Goal: Download file/media

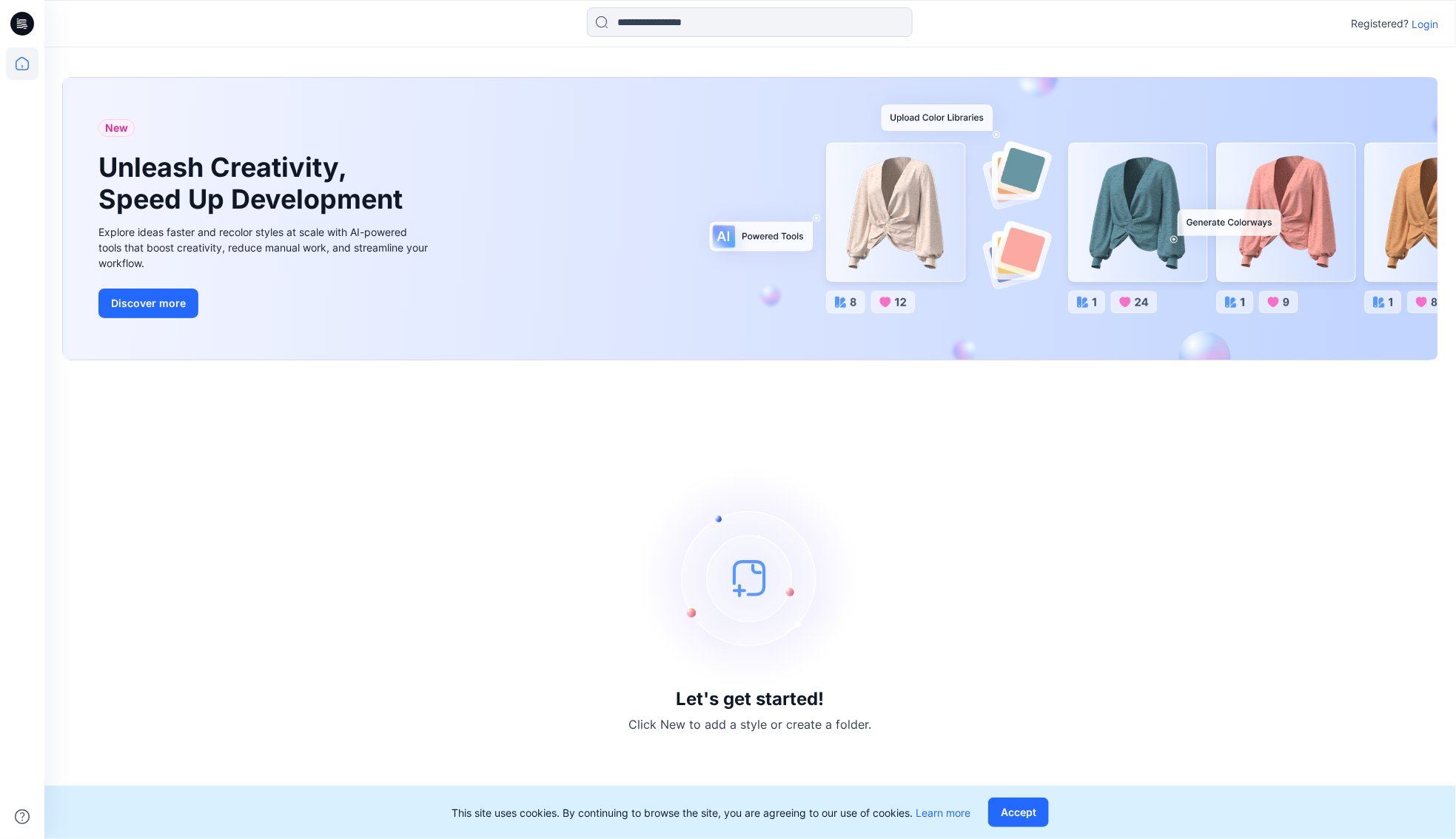
click at [1420, 22] on p "Login" at bounding box center [1425, 24] width 27 height 15
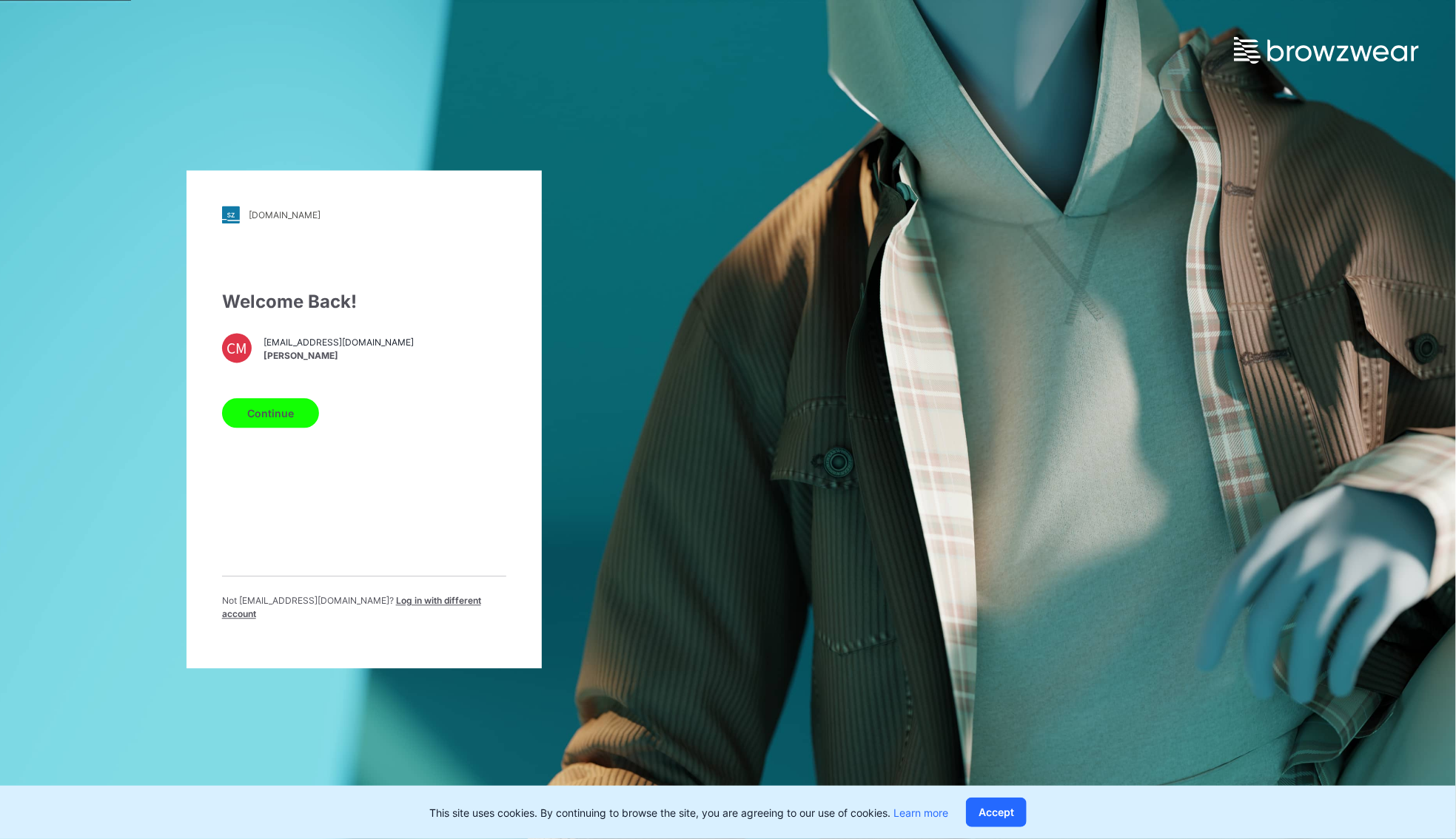
click at [282, 418] on button "Continue" at bounding box center [270, 413] width 97 height 30
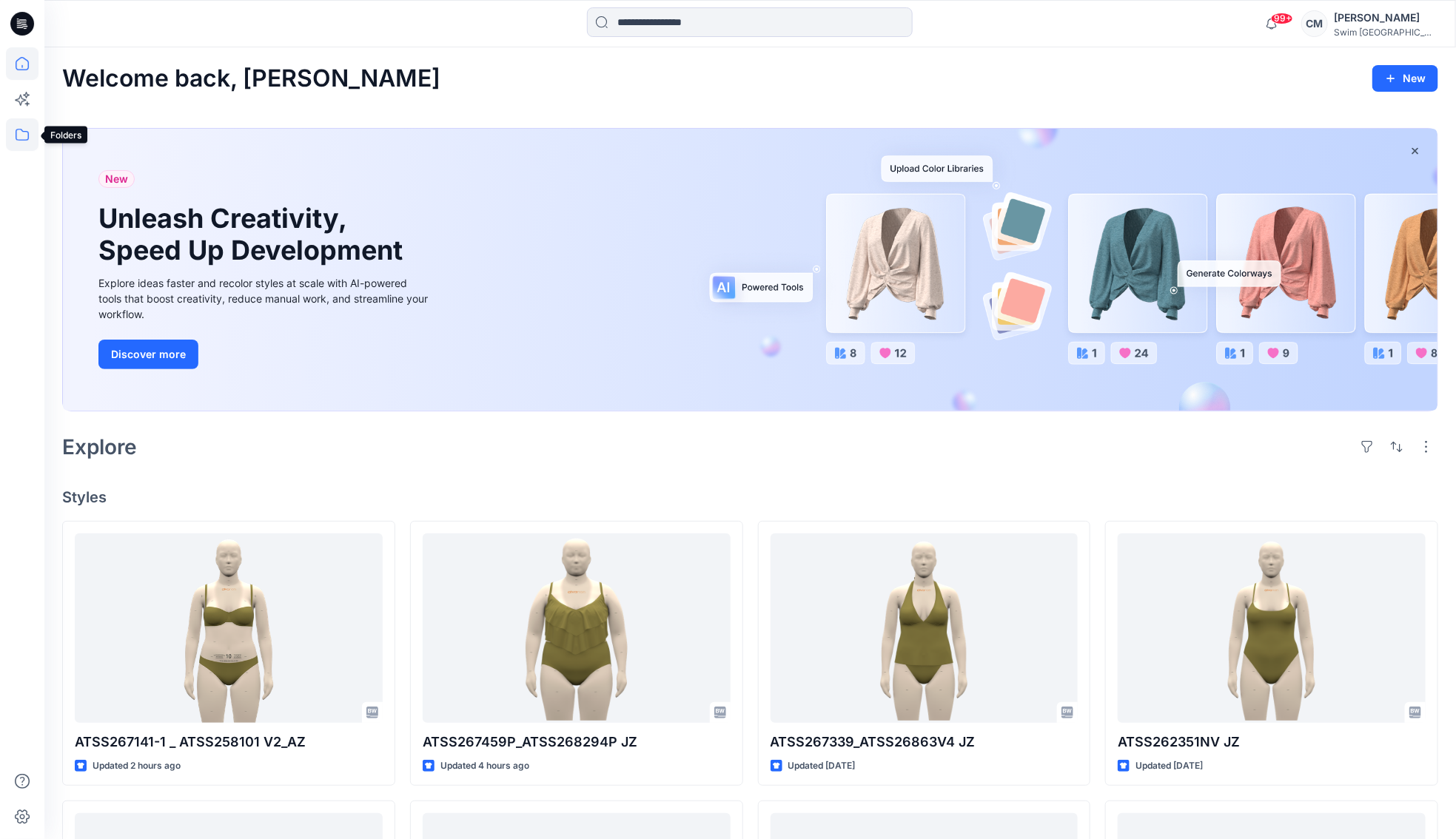
click at [30, 134] on icon at bounding box center [22, 134] width 33 height 33
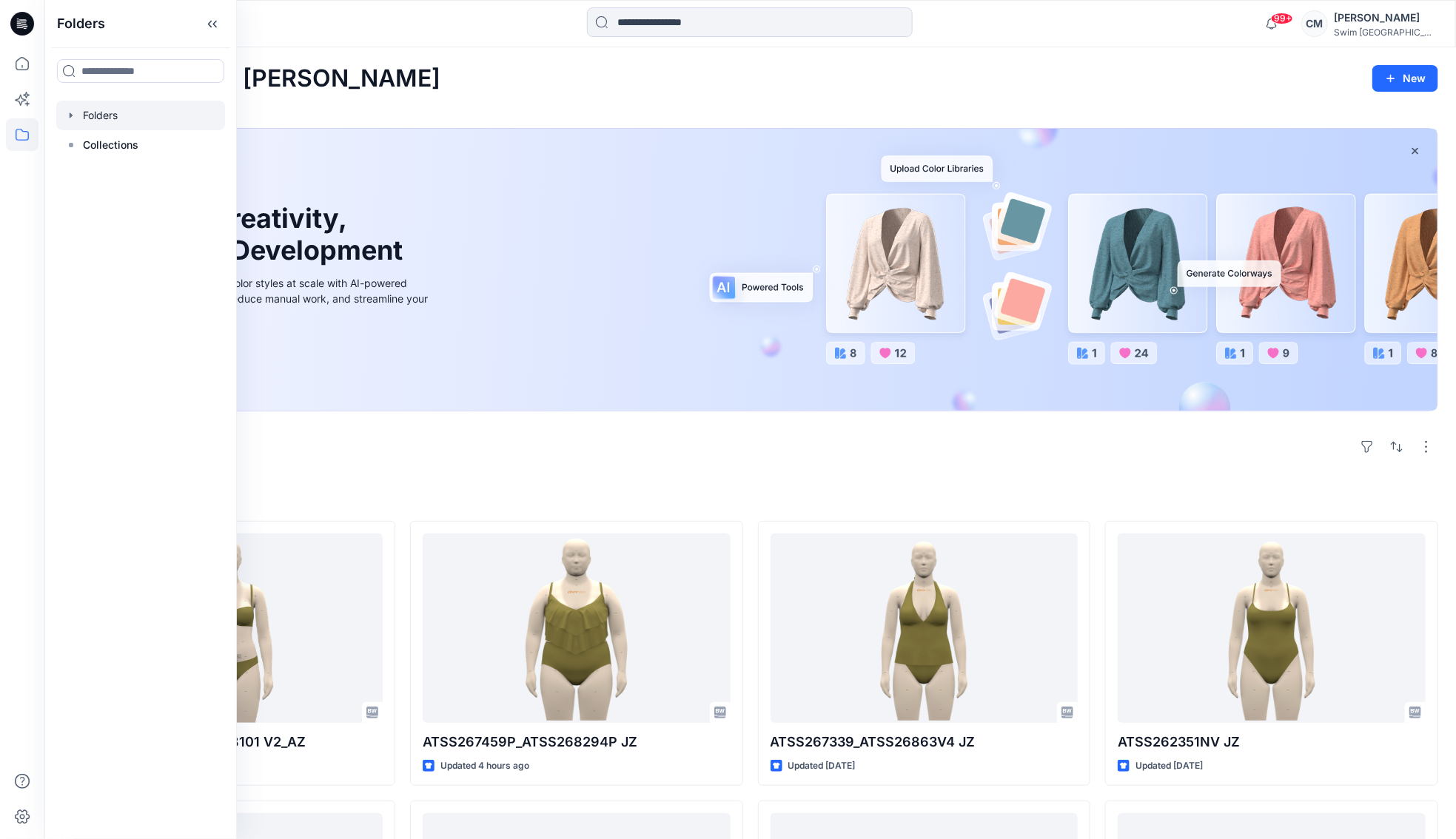
click at [132, 122] on div at bounding box center [140, 115] width 169 height 30
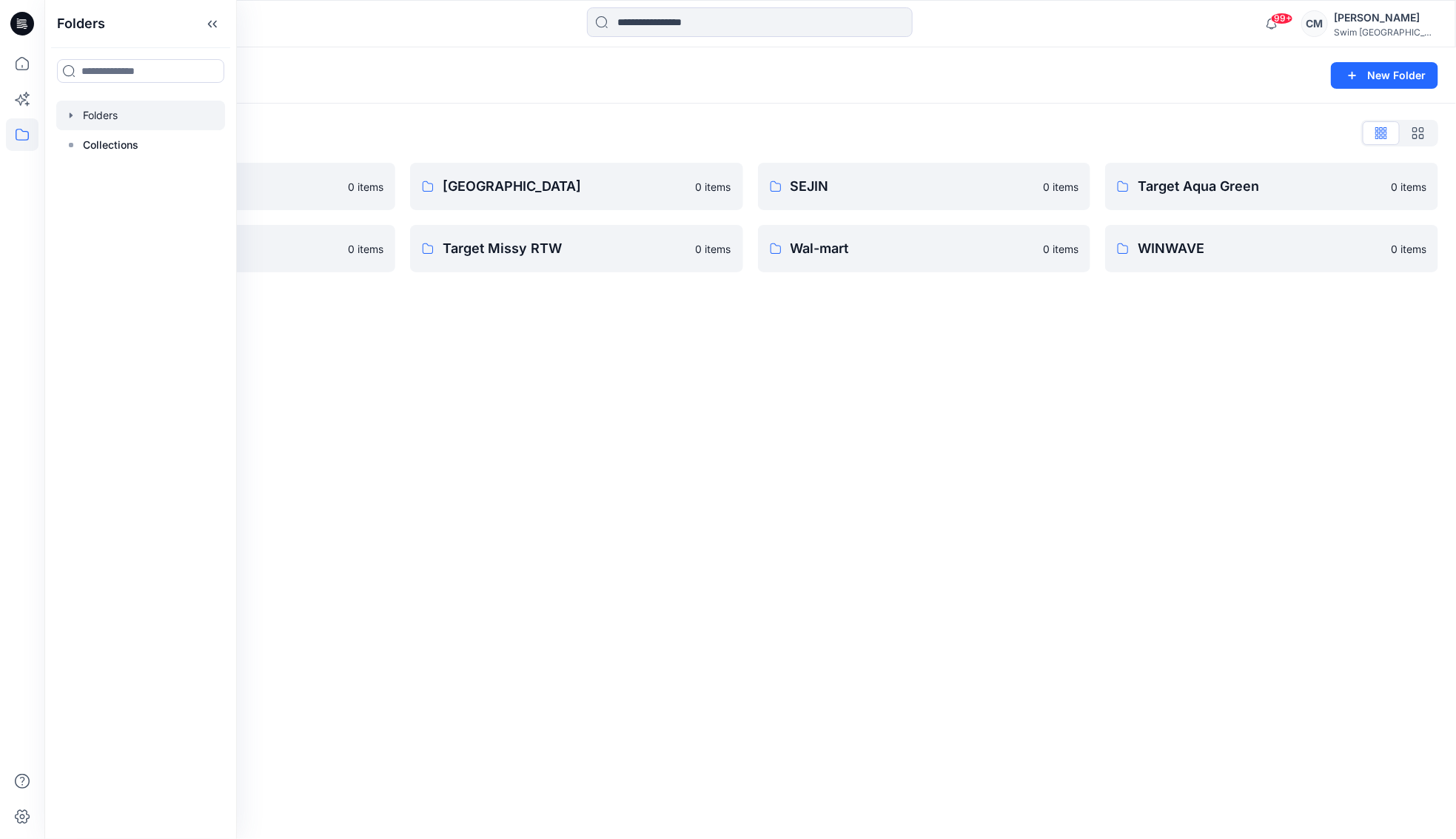
click at [306, 75] on div "Folders" at bounding box center [692, 75] width 1261 height 21
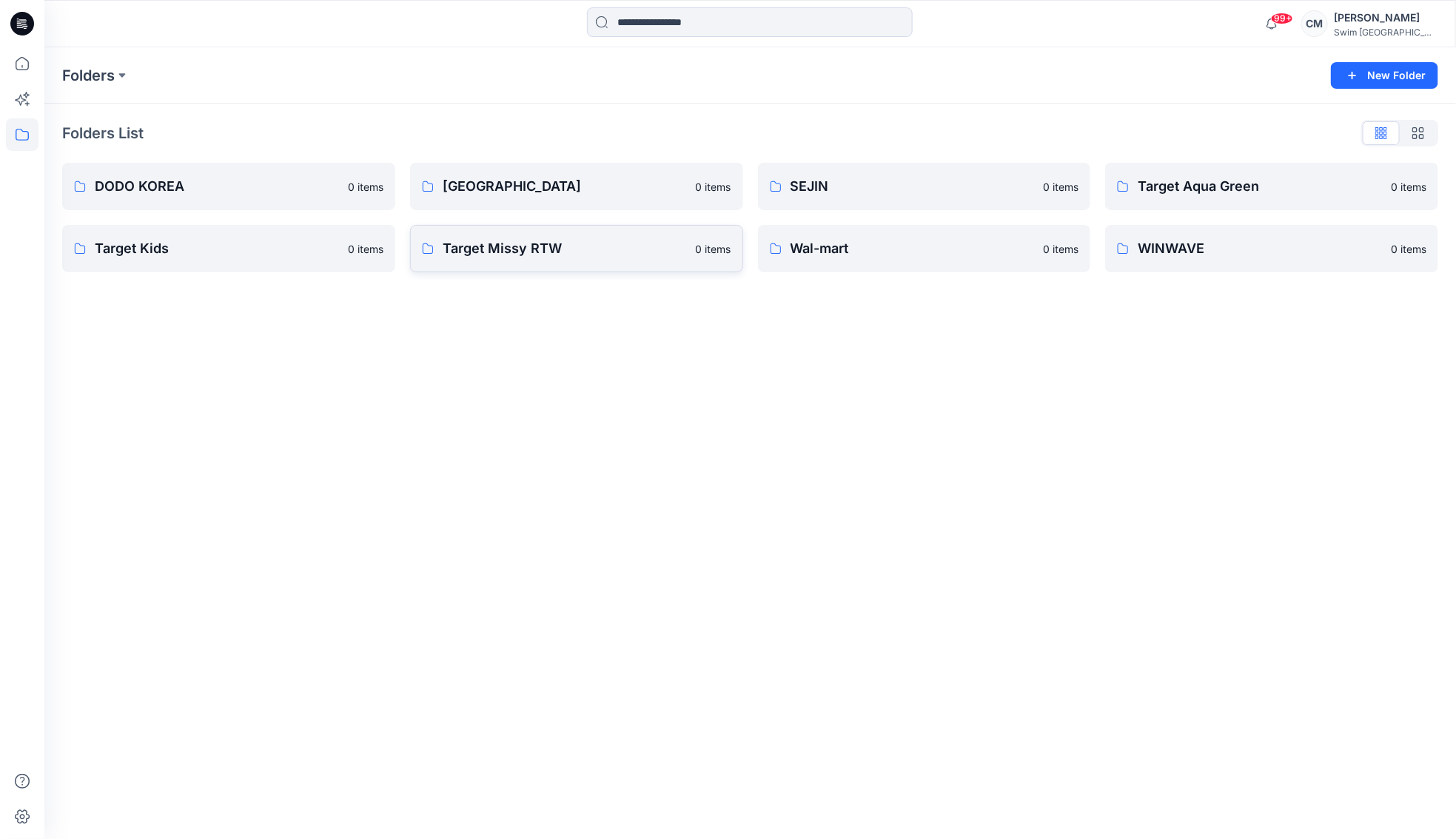
click at [620, 248] on p "Target Missy RTW" at bounding box center [565, 248] width 244 height 21
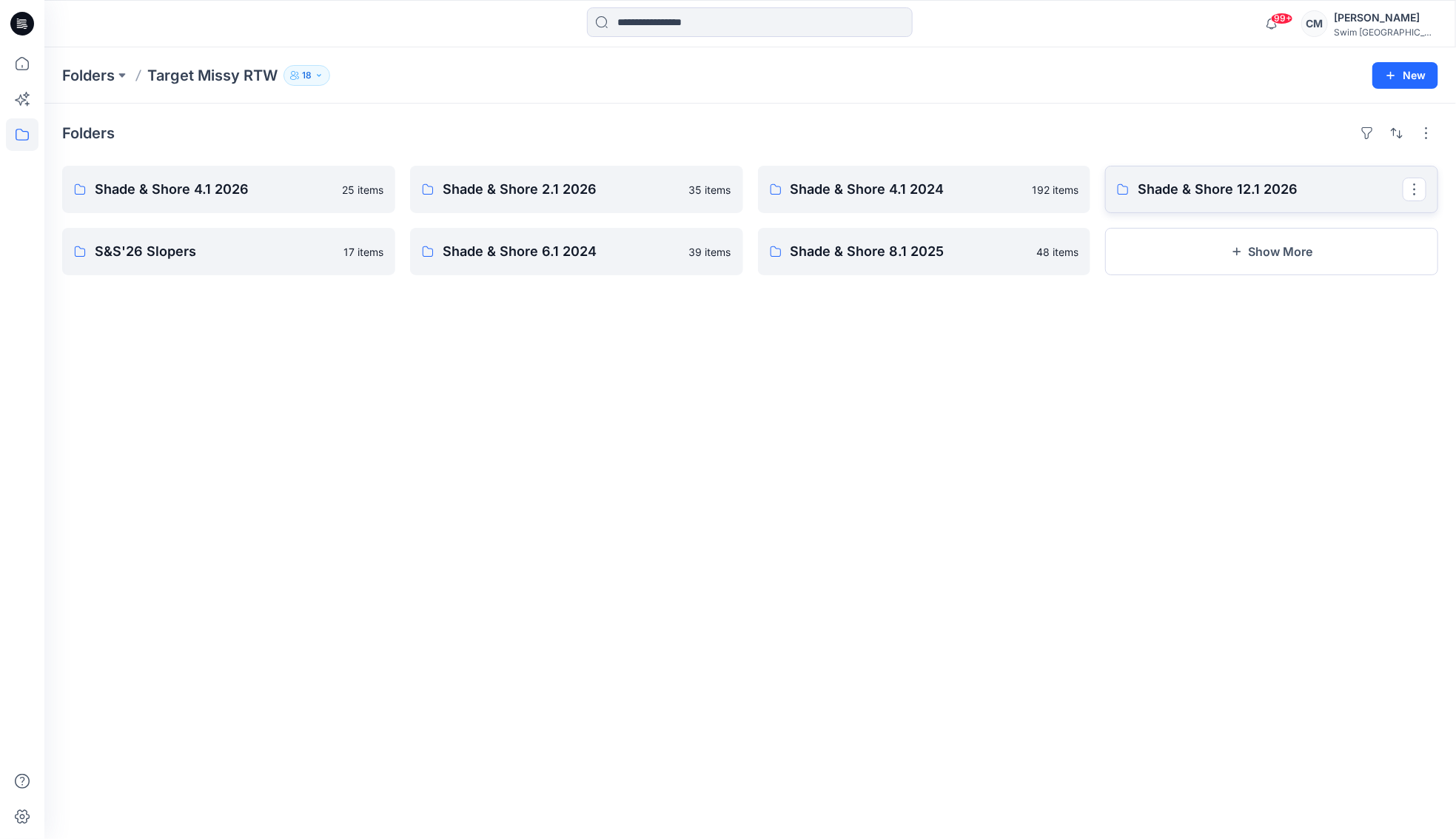
click at [1222, 185] on p "Shade & Shore 12.1 2026" at bounding box center [1270, 189] width 265 height 21
click at [1166, 244] on button "Show More" at bounding box center [1271, 252] width 333 height 47
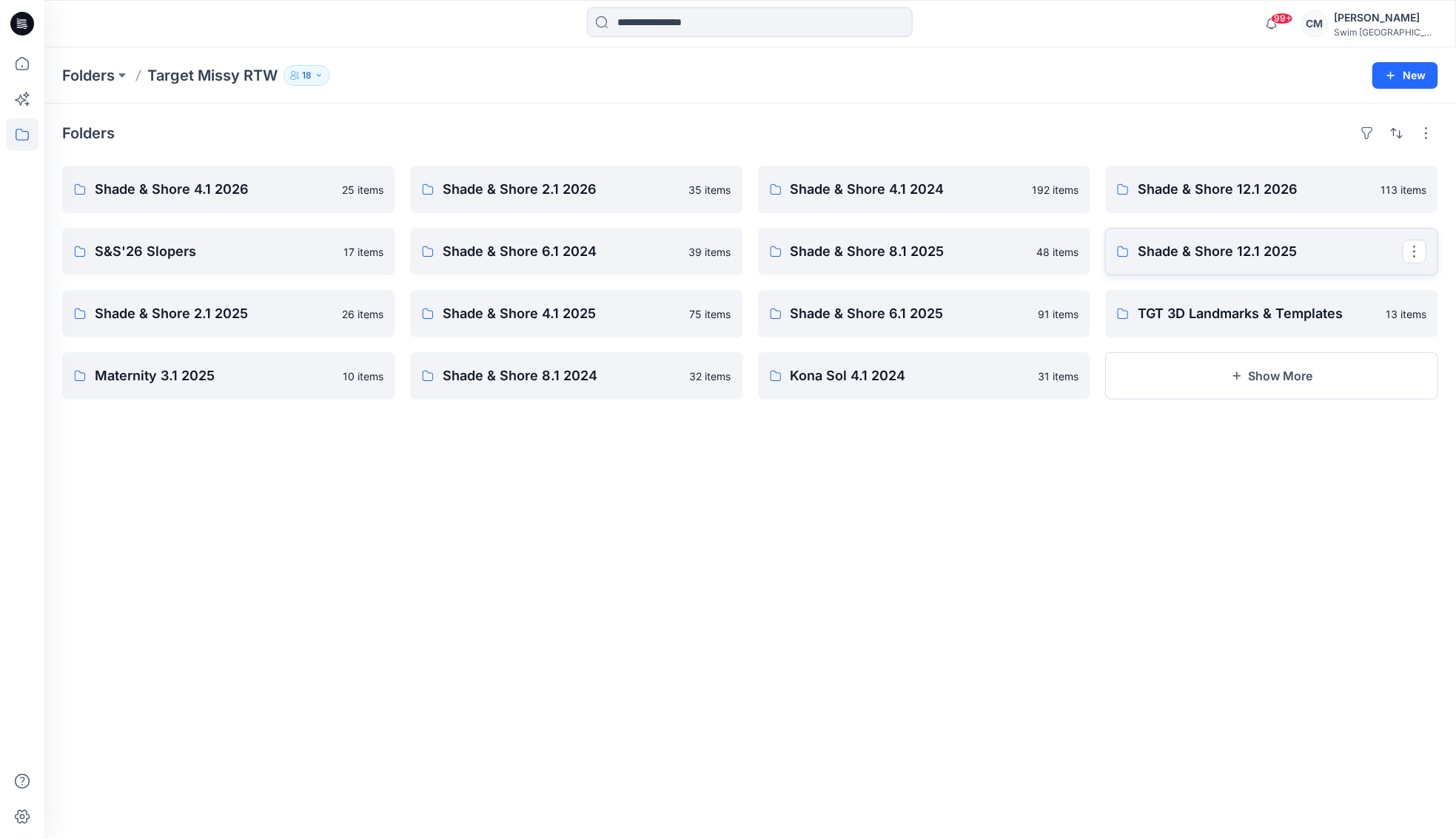
click at [1181, 250] on p "Shade & Shore 12.1 2025" at bounding box center [1270, 251] width 265 height 21
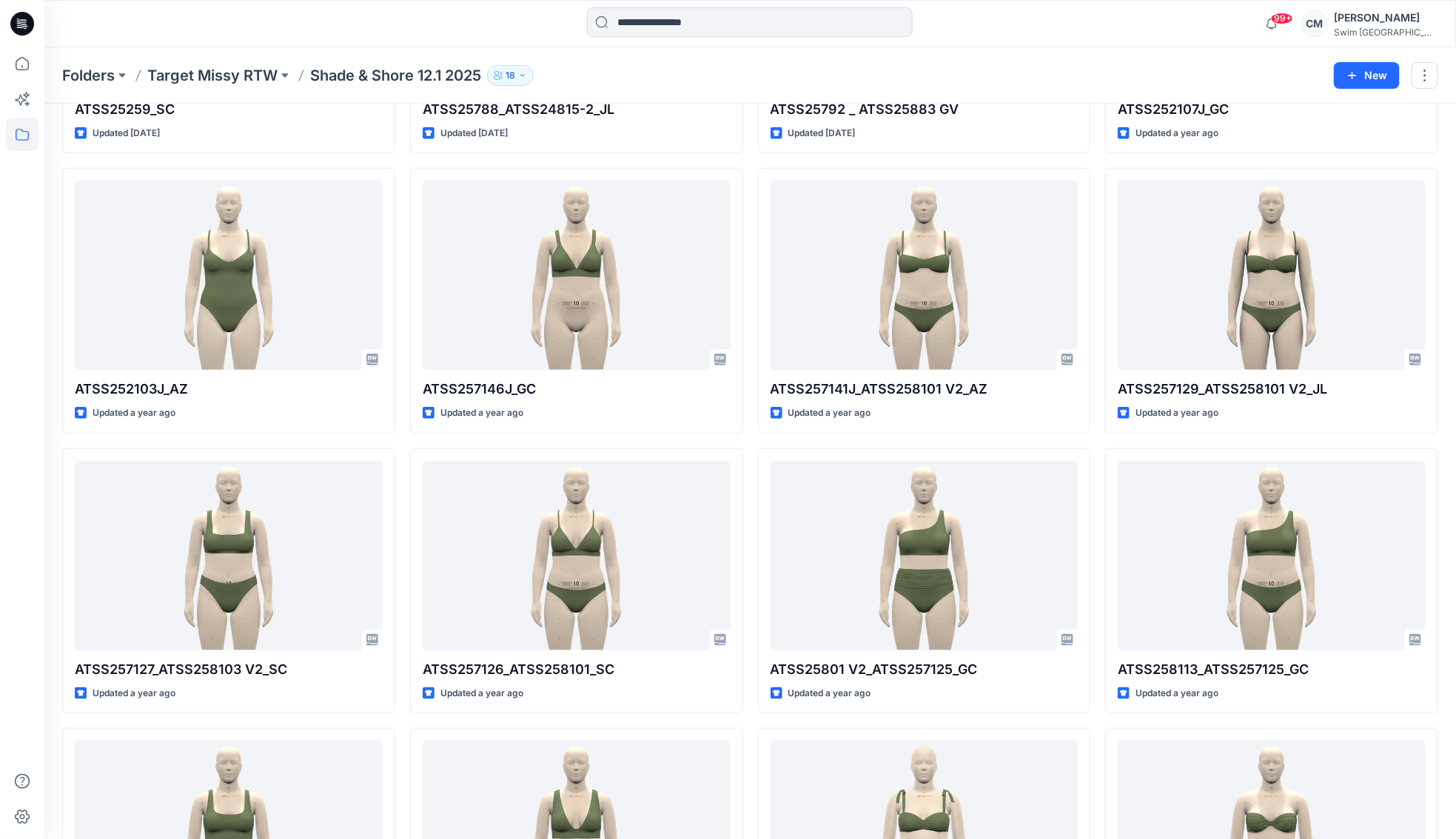
scroll to position [5915, 0]
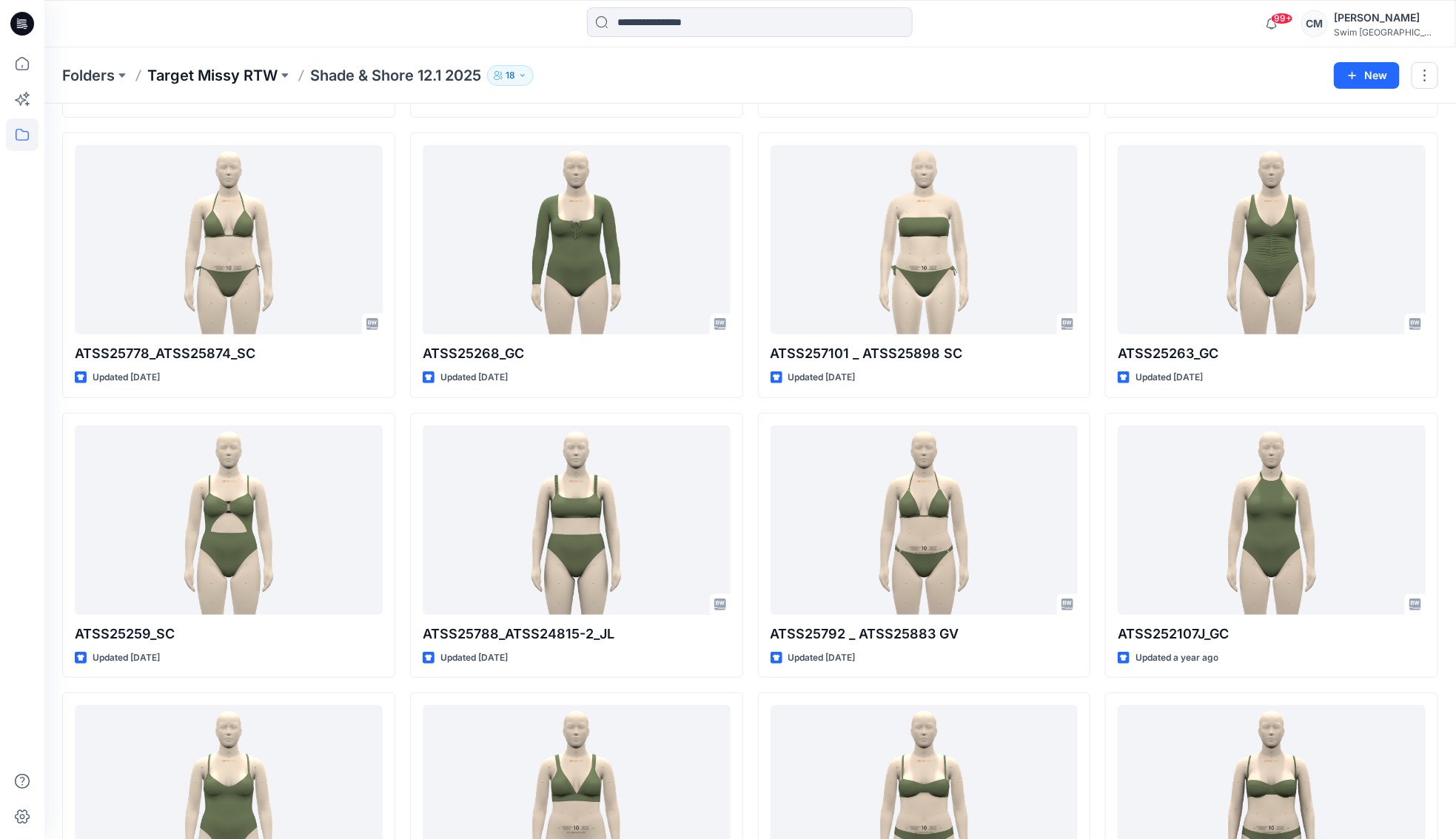
click at [181, 82] on p "Target Missy RTW" at bounding box center [212, 75] width 131 height 21
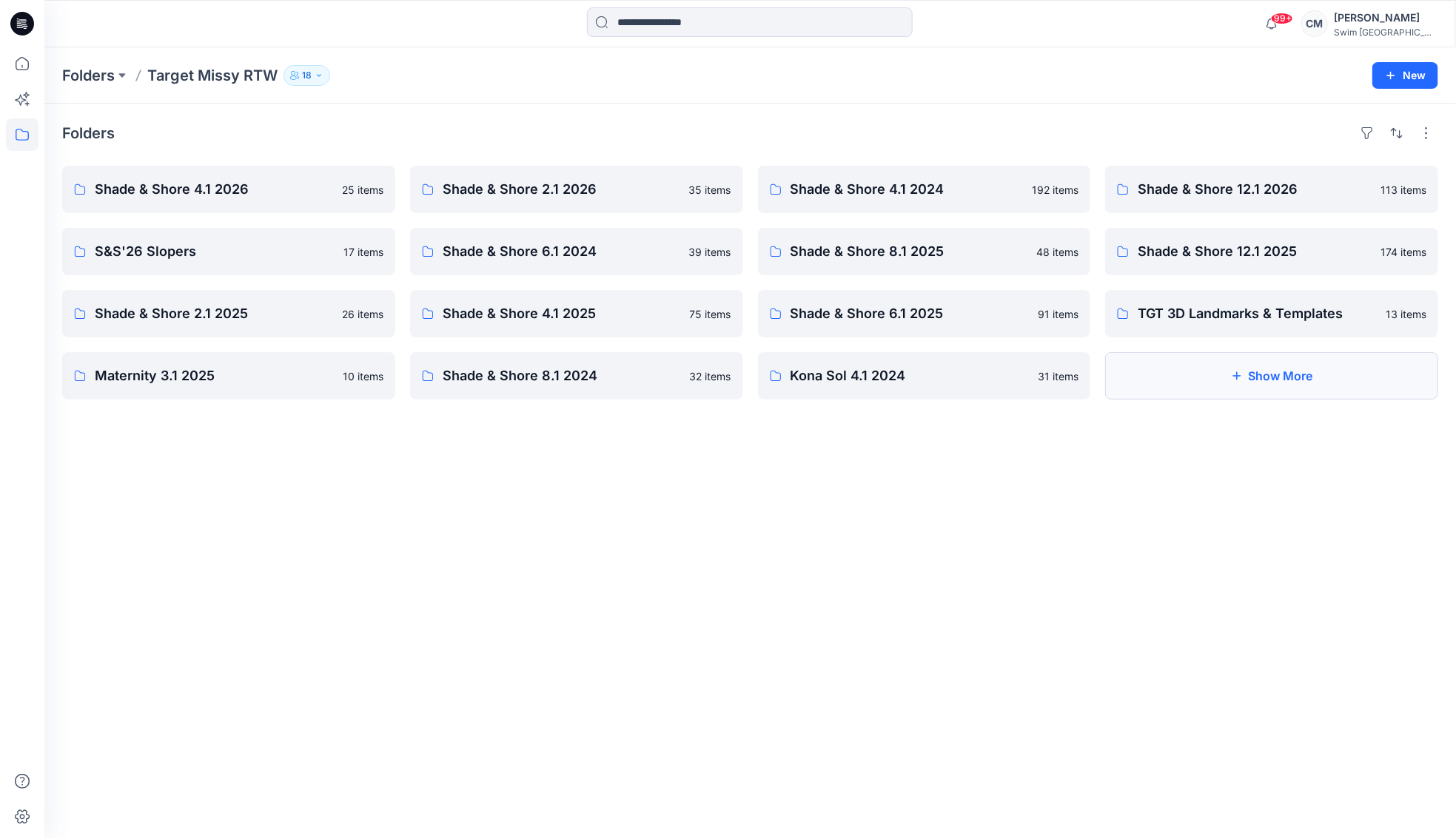
click at [1235, 374] on icon "button" at bounding box center [1237, 376] width 12 height 12
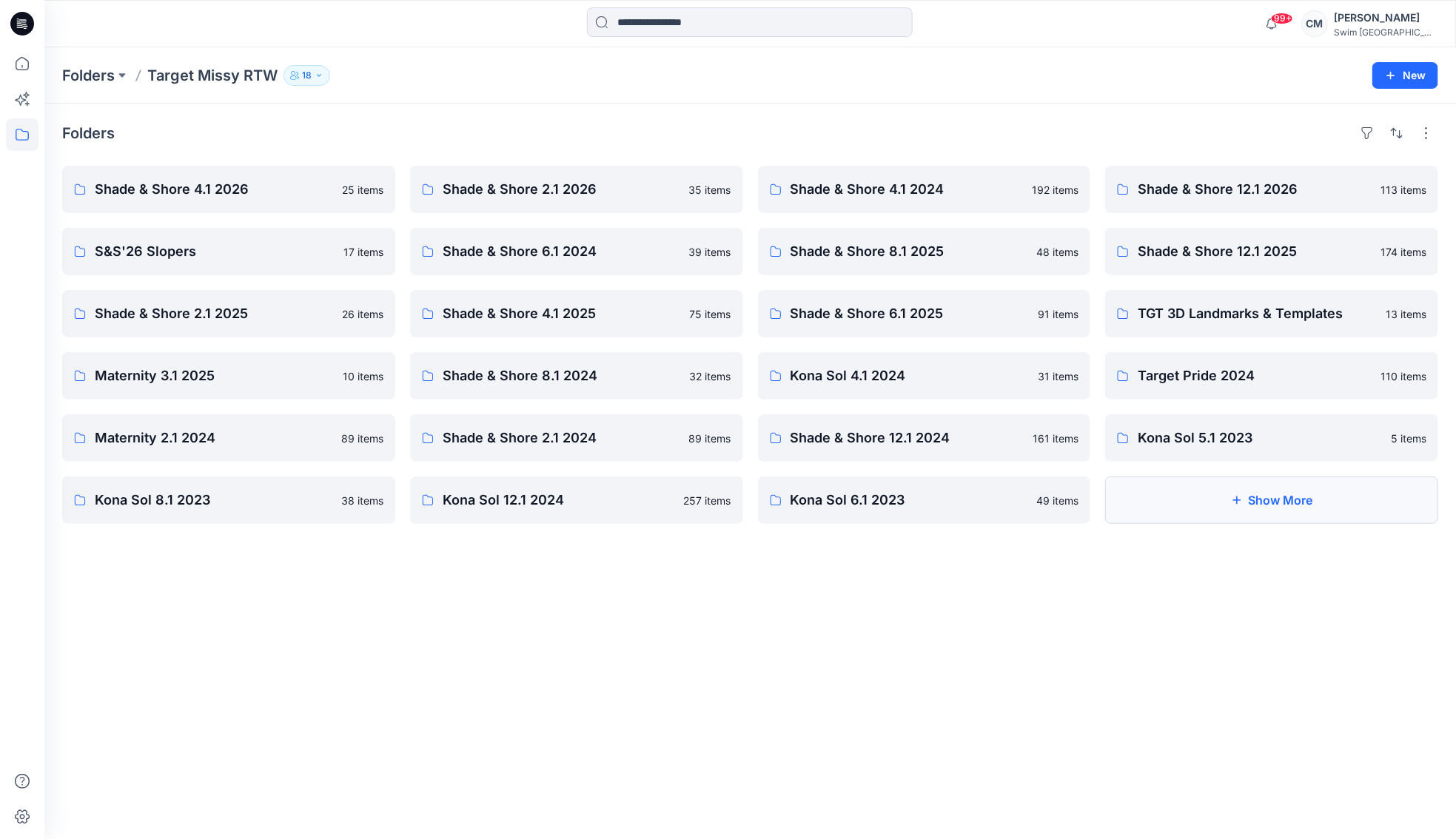
click at [1216, 508] on button "Show More" at bounding box center [1271, 500] width 333 height 47
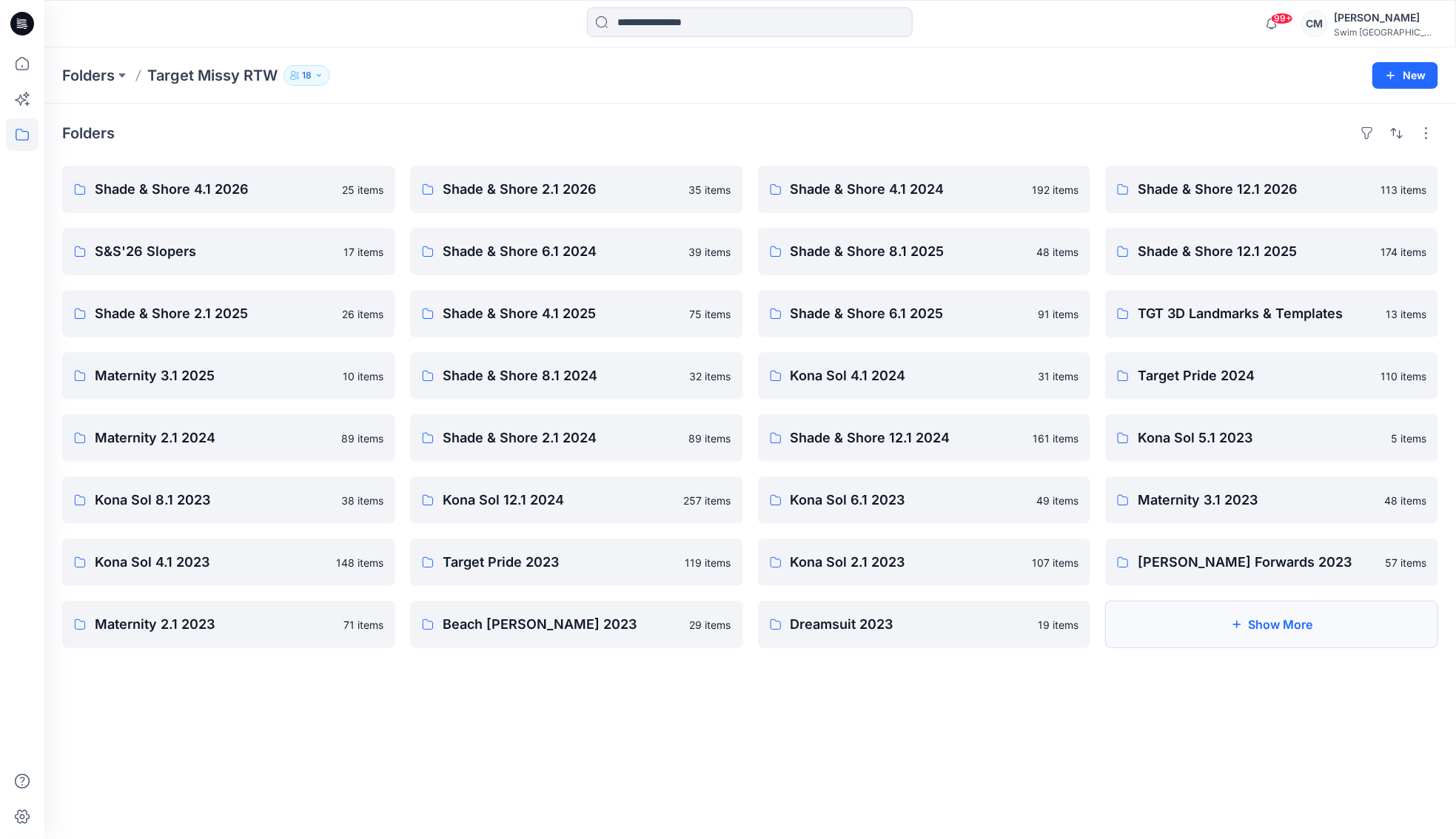
click at [1300, 608] on button "Show More" at bounding box center [1271, 624] width 333 height 47
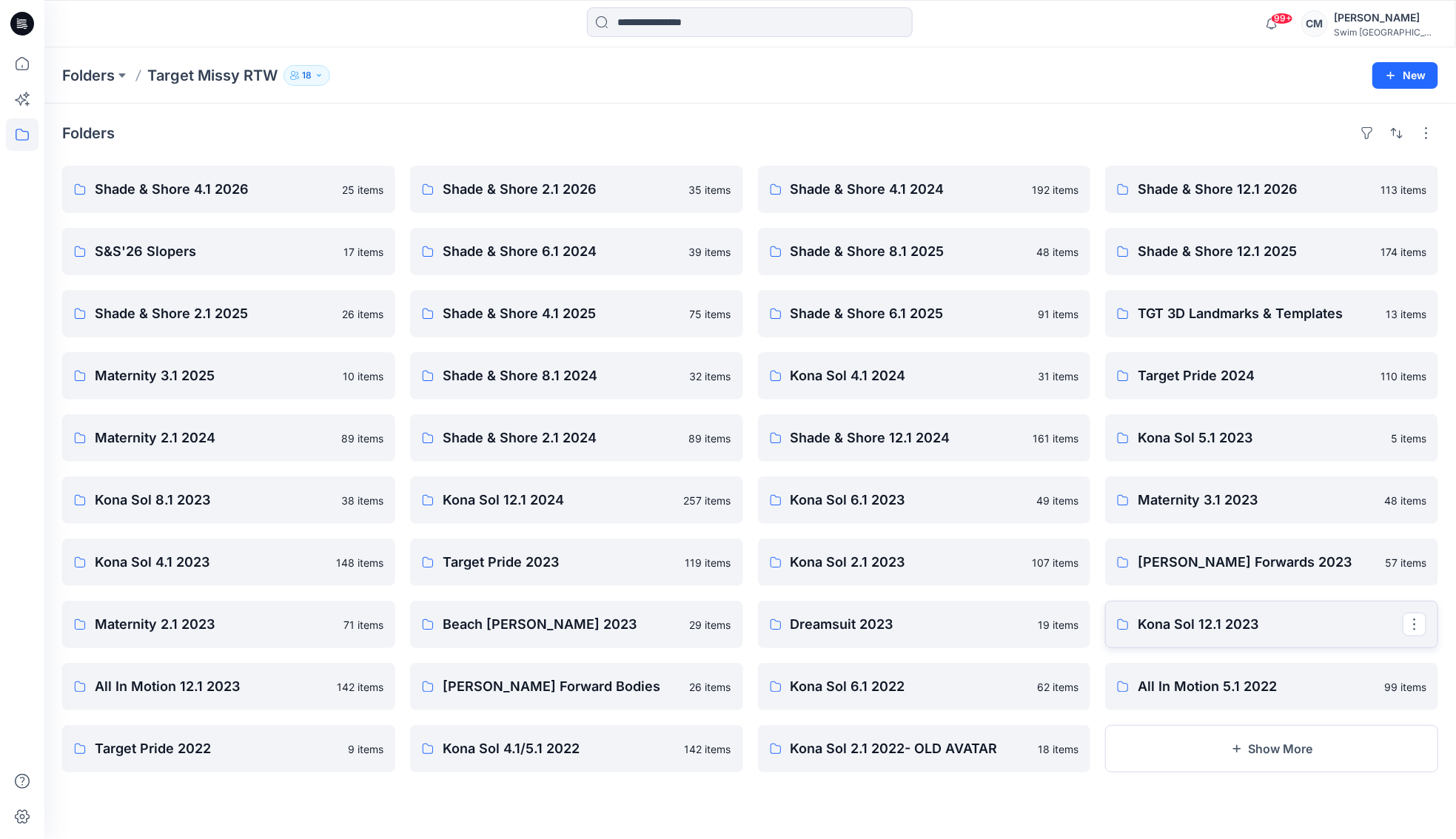
click at [1181, 629] on p "Kona Sol 12.1 2023" at bounding box center [1270, 624] width 265 height 21
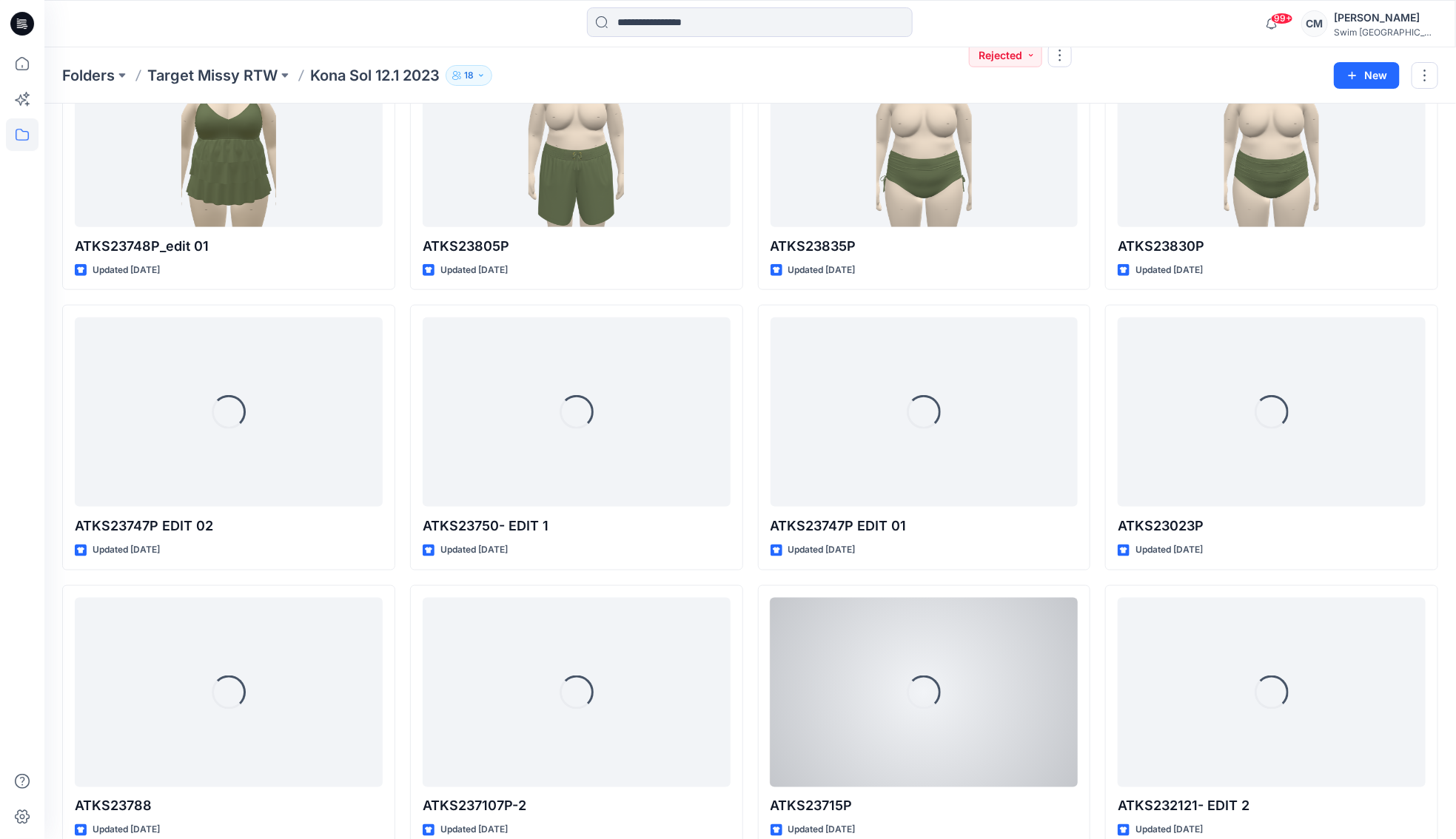
scroll to position [714, 0]
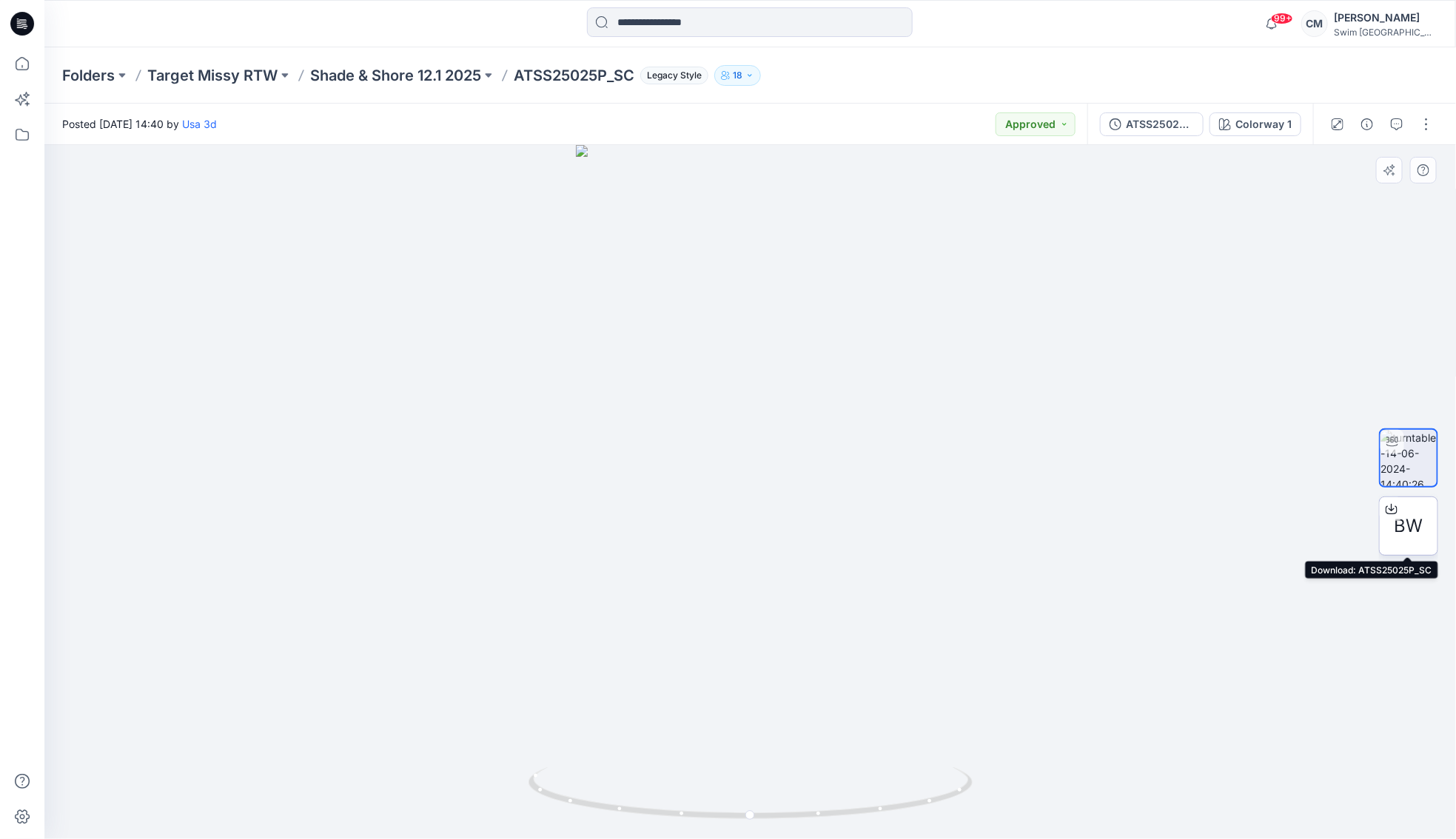
click at [1410, 537] on span "BW" at bounding box center [1409, 526] width 29 height 27
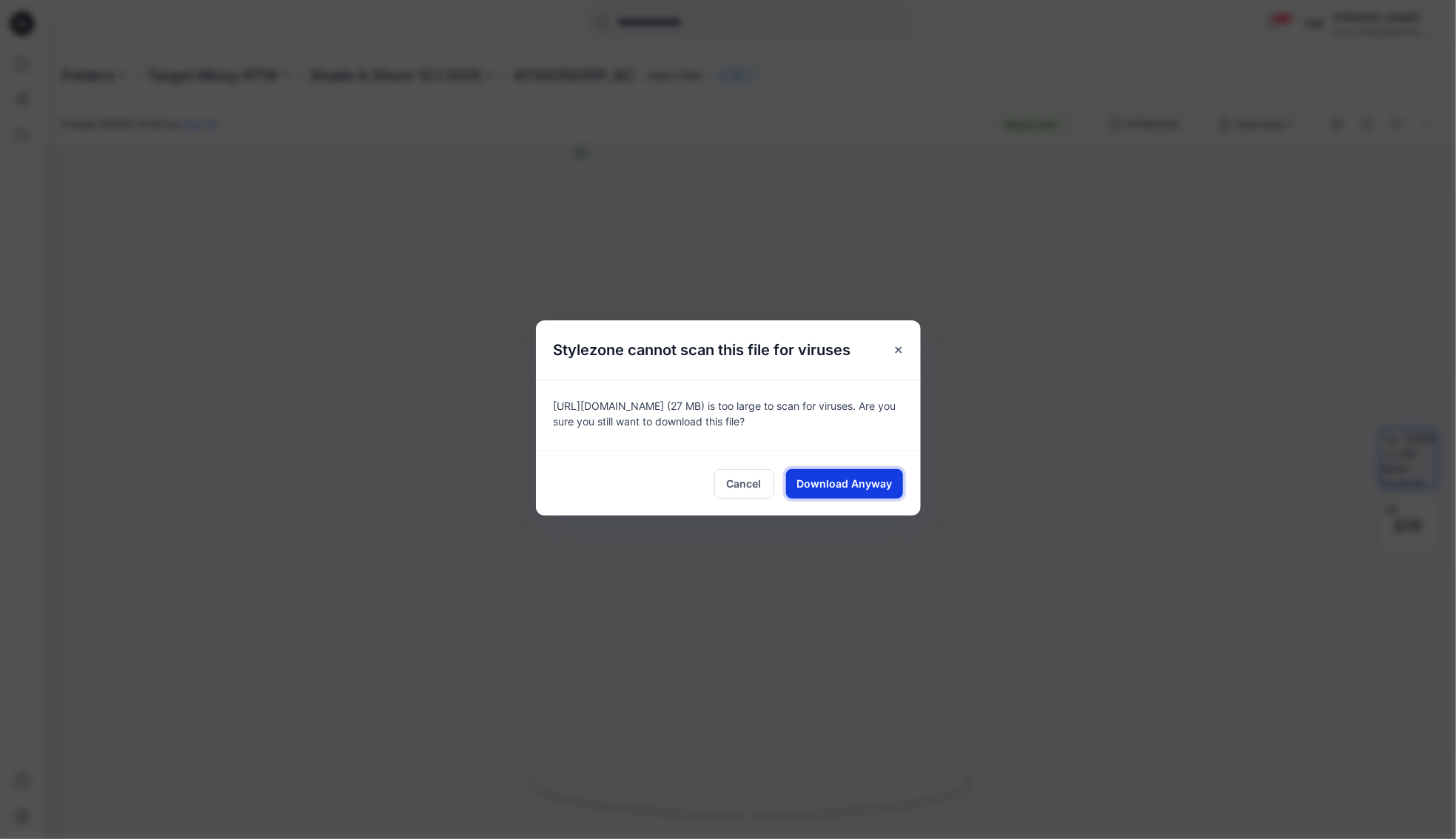
click at [860, 478] on span "Download Anyway" at bounding box center [844, 483] width 95 height 15
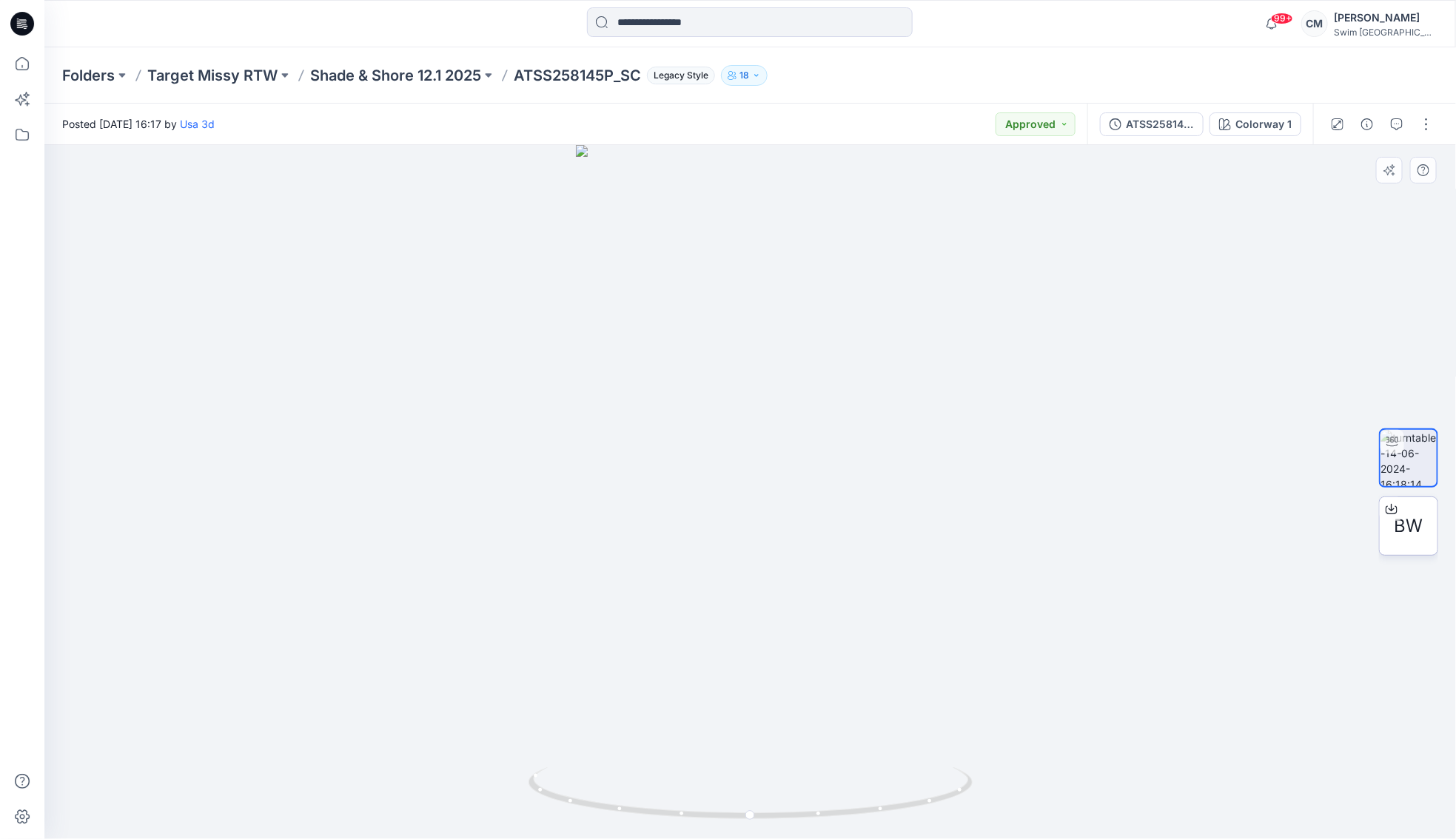
click at [1416, 511] on div "BW" at bounding box center [1409, 526] width 60 height 60
